Goal: Information Seeking & Learning: Learn about a topic

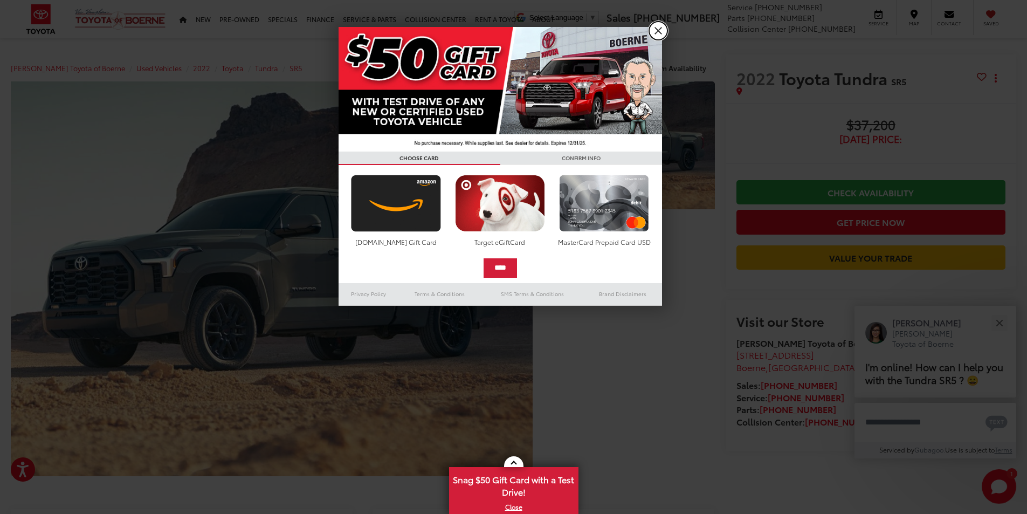
click at [654, 30] on link "X" at bounding box center [658, 31] width 18 height 18
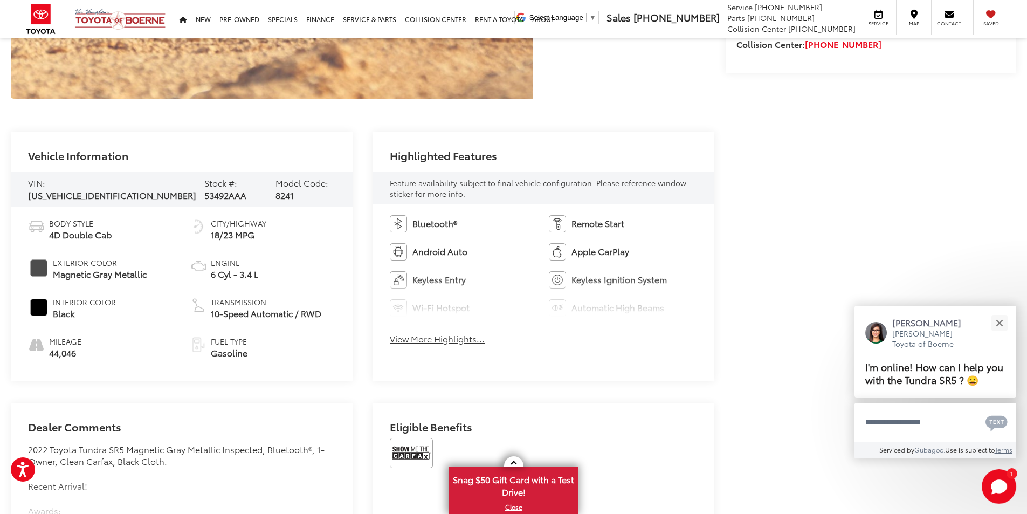
scroll to position [54, 0]
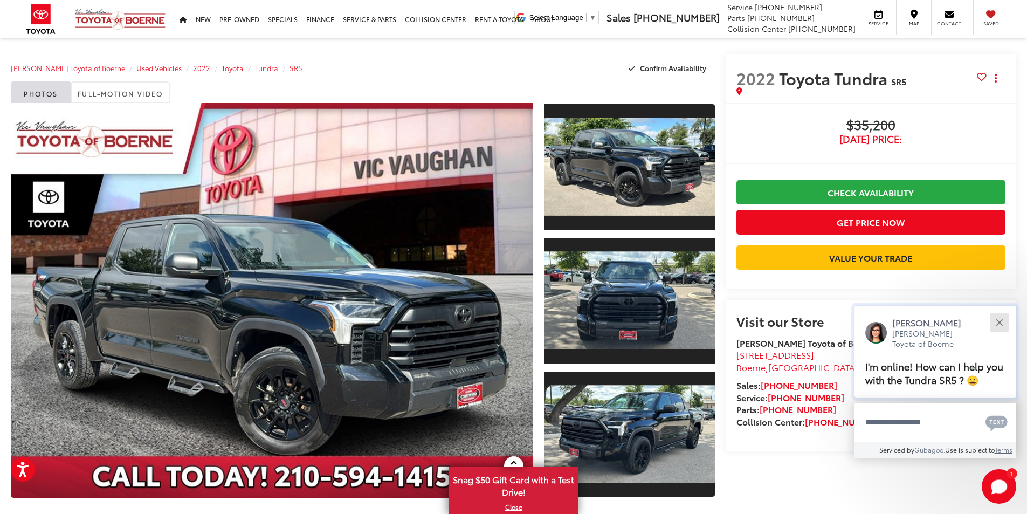
click at [1002, 321] on button "Close" at bounding box center [999, 322] width 23 height 23
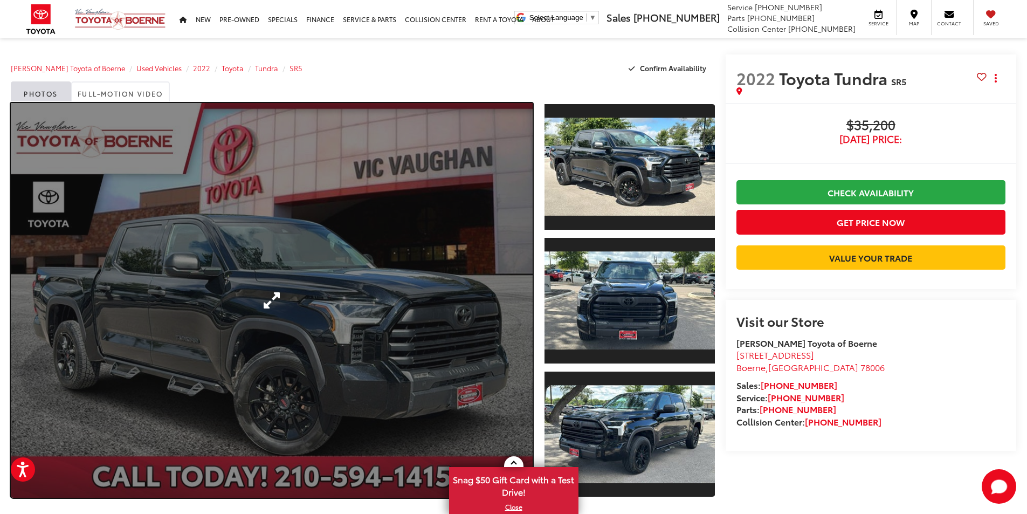
click at [423, 301] on link "Expand Photo 0" at bounding box center [272, 300] width 522 height 395
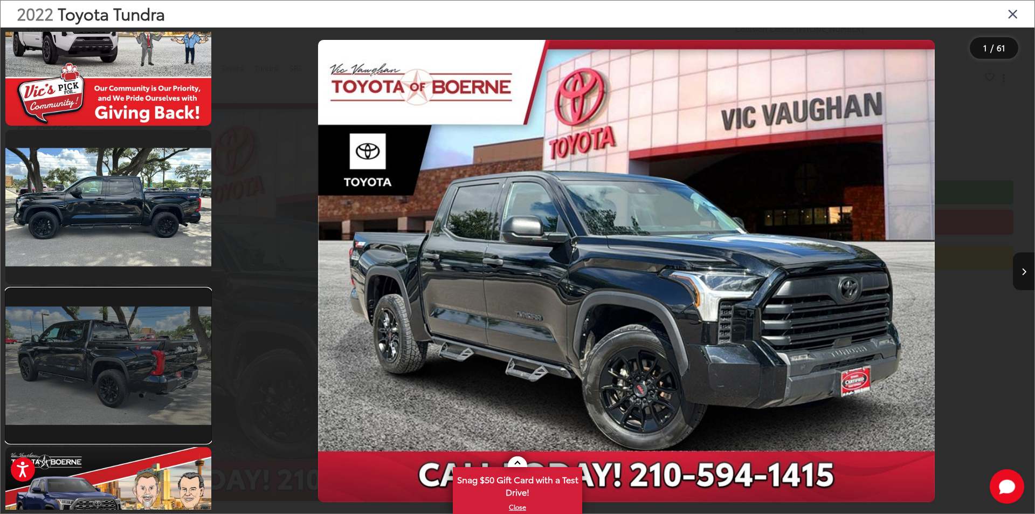
click at [114, 373] on link at bounding box center [108, 365] width 206 height 154
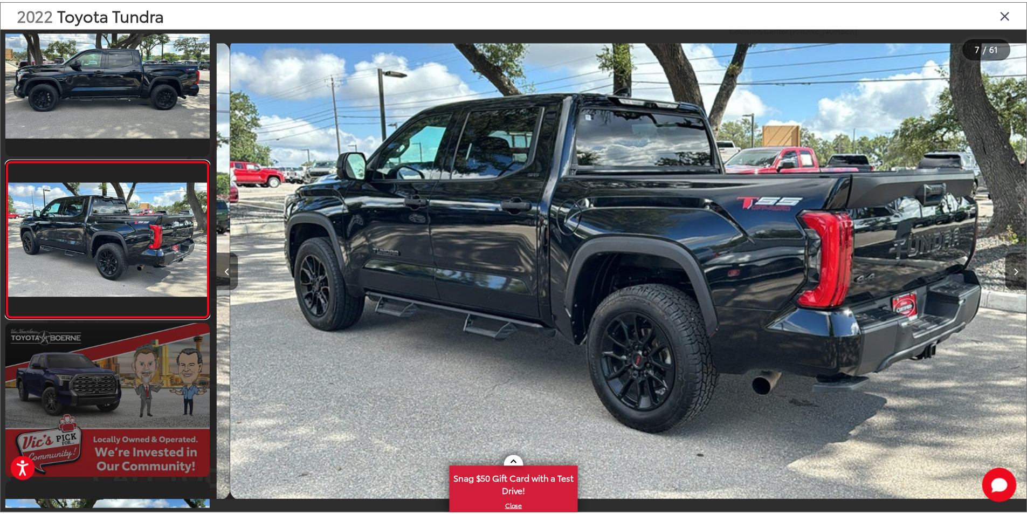
scroll to position [0, 4899]
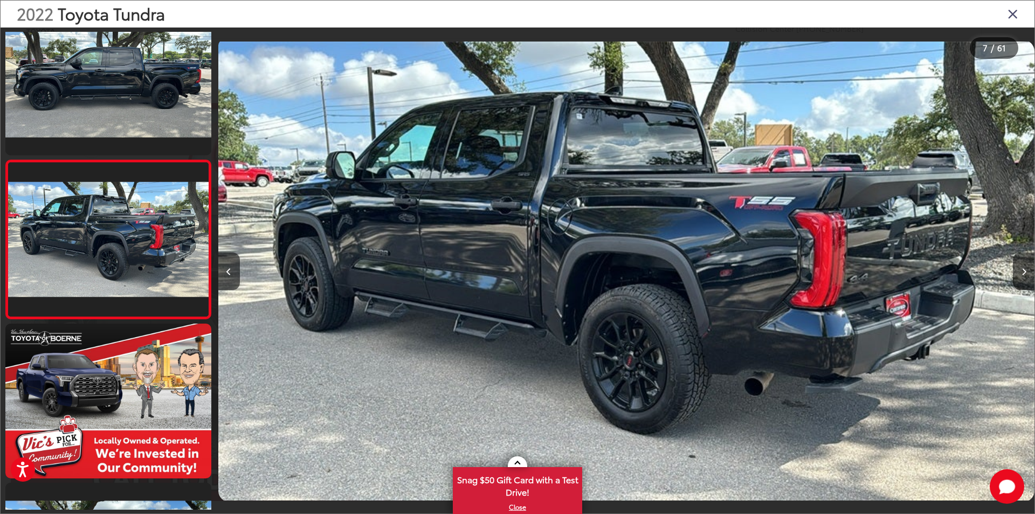
click at [1019, 11] on div "2022 Toyota Tundra" at bounding box center [518, 14] width 1034 height 27
click at [1010, 15] on icon "Close gallery" at bounding box center [1013, 13] width 11 height 14
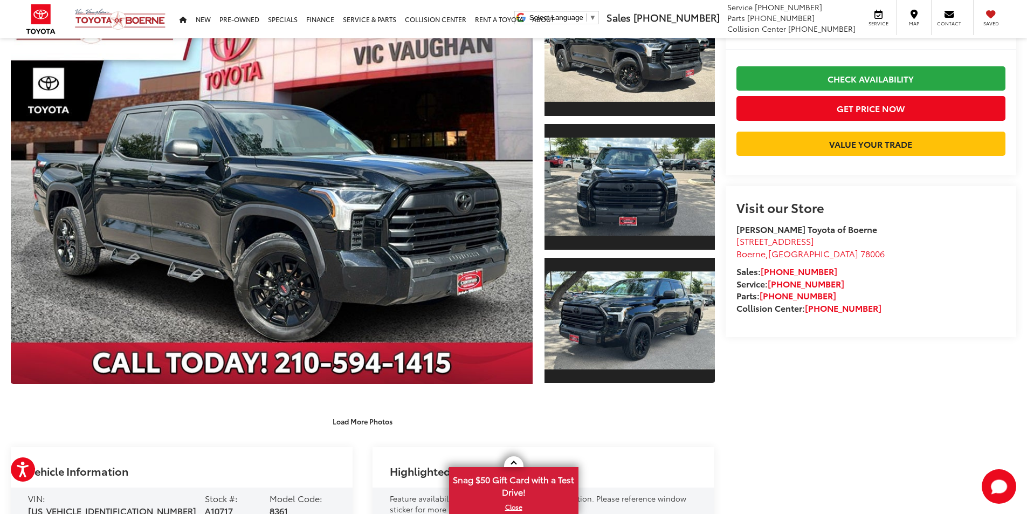
scroll to position [0, 0]
